Goal: Task Accomplishment & Management: Use online tool/utility

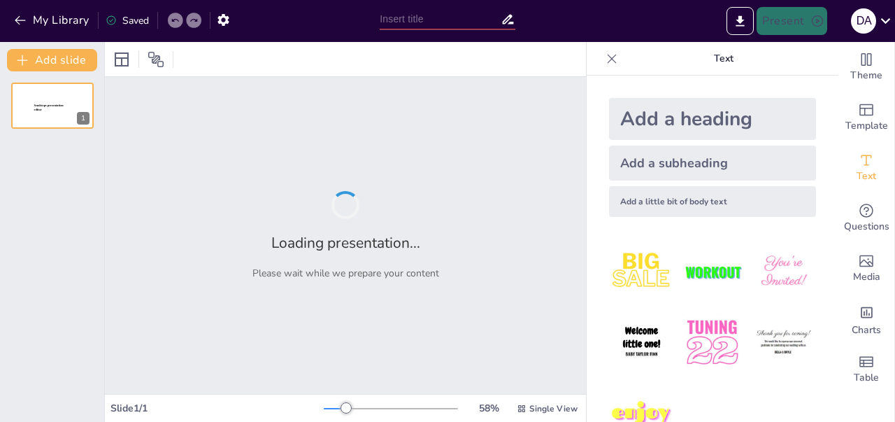
type input "Menghadapi Isu Etis dalam Manajemen Sumber Daya Manusia"
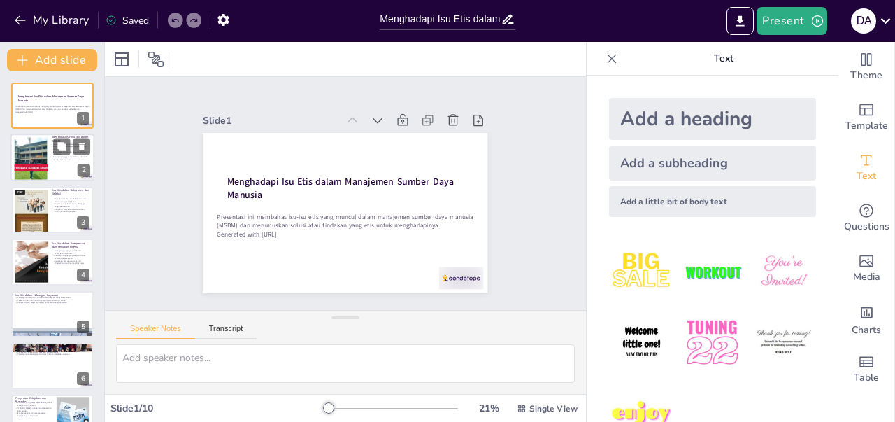
click at [65, 171] on div at bounding box center [52, 158] width 84 height 48
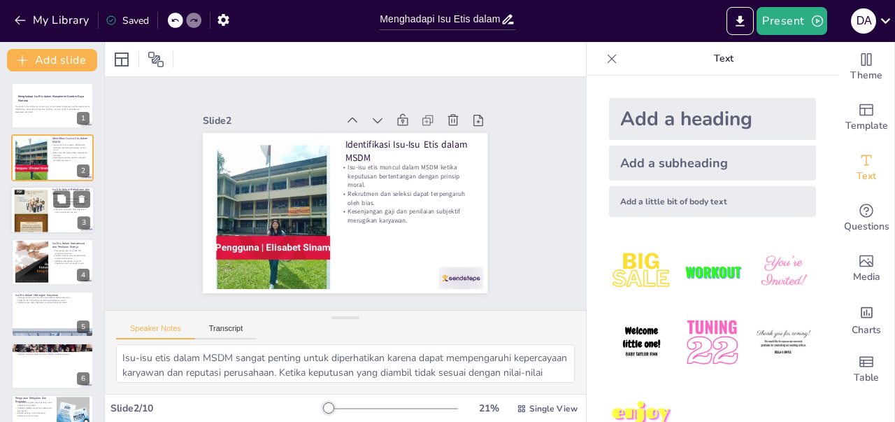
click at [69, 219] on div at bounding box center [52, 210] width 84 height 48
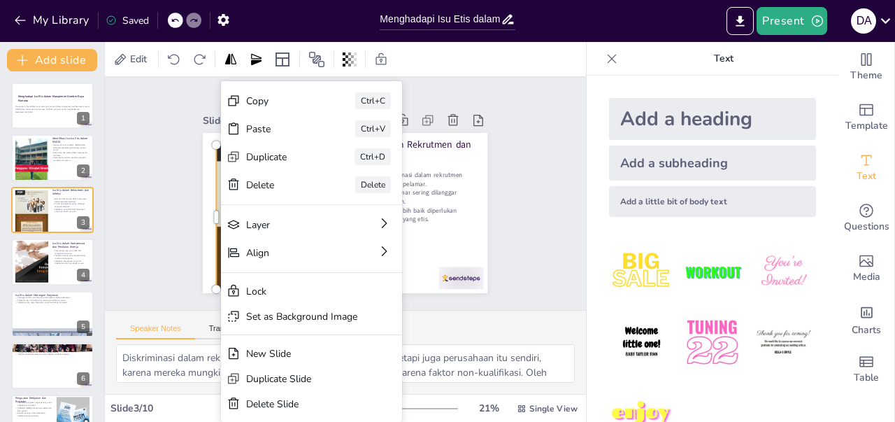
click at [508, 196] on div "Slide 1 Menghadapi Isu Etis dalam Manajemen Sumber Daya Manusia Presentasi ini …" at bounding box center [345, 193] width 414 height 354
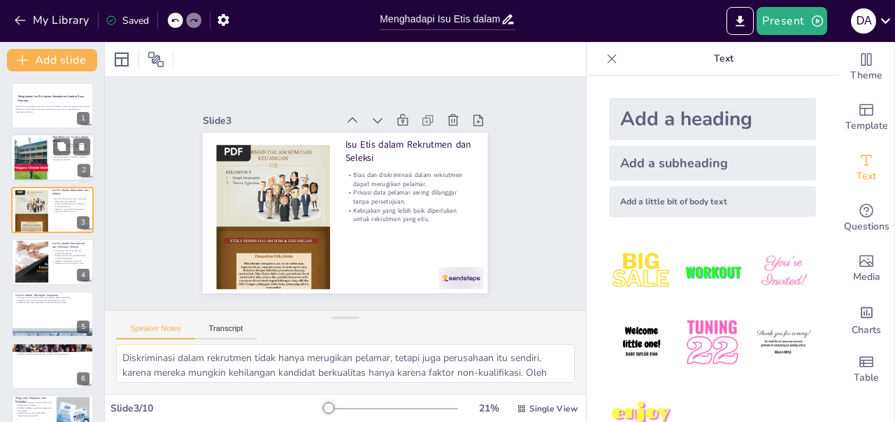
click at [70, 162] on div at bounding box center [52, 158] width 84 height 48
type textarea "Isu-isu etis dalam MSDM sangat penting untuk diperhatikan karena dapat mempenga…"
